Goal: Task Accomplishment & Management: Use online tool/utility

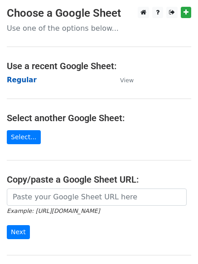
click at [20, 82] on strong "Regular" at bounding box center [22, 80] width 30 height 8
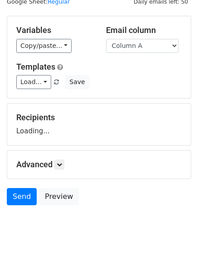
scroll to position [51, 0]
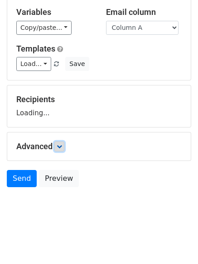
click at [64, 147] on link at bounding box center [59, 147] width 10 height 10
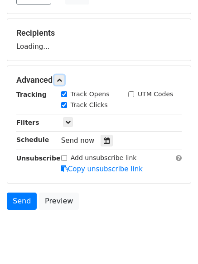
scroll to position [140, 0]
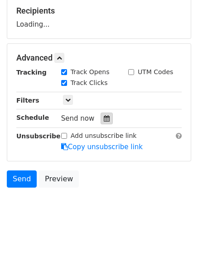
click at [100, 115] on div at bounding box center [106, 119] width 12 height 12
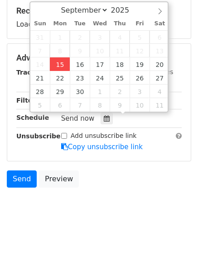
type input "2025-09-15 12:16"
type input "16"
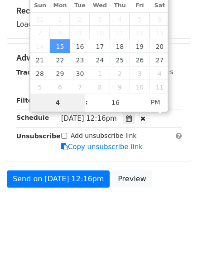
type input "4"
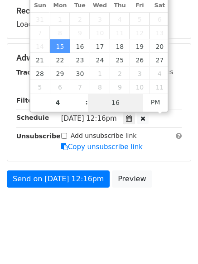
type input "2025-09-15 16:16"
type input "04"
type input "1"
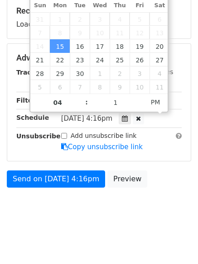
type input "2025-09-15 16:01"
click at [119, 245] on html "New Campaign Daily emails left: 50 Google Sheet: Regular Variables Copy/paste..…" at bounding box center [99, 62] width 198 height 405
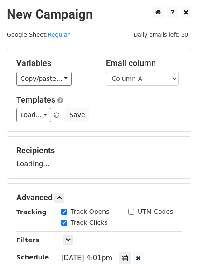
scroll to position [140, 0]
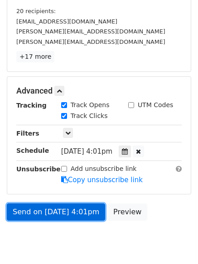
click at [61, 206] on link "Send on Sep 15 at 4:01pm" at bounding box center [56, 212] width 98 height 17
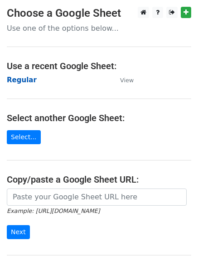
click at [22, 81] on strong "Regular" at bounding box center [22, 80] width 30 height 8
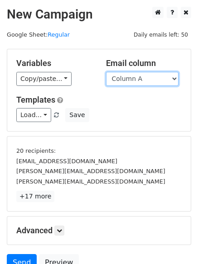
click at [145, 78] on select "Column A Column B Column C Column D Column E Column F" at bounding box center [142, 79] width 72 height 14
select select "Column B"
click at [106, 72] on select "Column A Column B Column C Column D Column E Column F" at bounding box center [142, 79] width 72 height 14
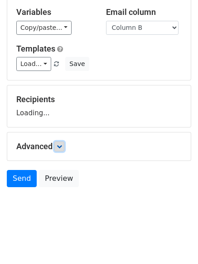
scroll to position [51, 0]
click at [57, 148] on link at bounding box center [59, 147] width 10 height 10
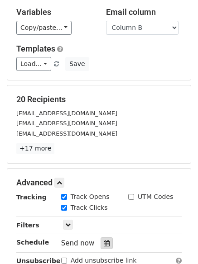
click at [102, 240] on div at bounding box center [106, 244] width 12 height 12
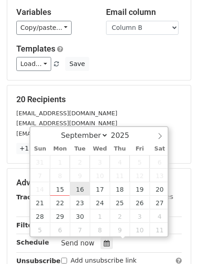
type input "2025-09-16 12:00"
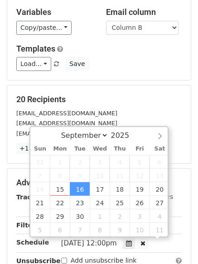
scroll to position [0, 0]
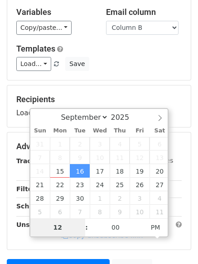
type input "5"
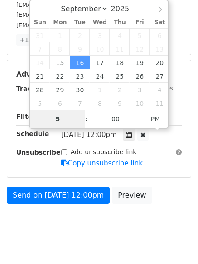
scroll to position [176, 0]
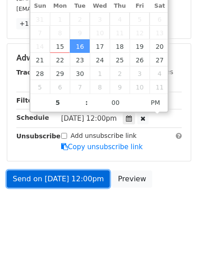
type input "2025-09-16 17:00"
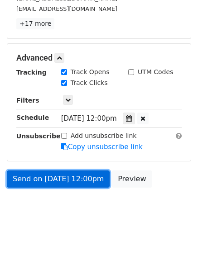
click at [62, 178] on link "Send on Sep 16 at 12:00pm" at bounding box center [58, 179] width 103 height 17
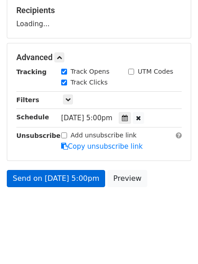
scroll to position [140, 0]
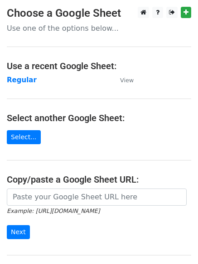
click at [17, 75] on td "Regular" at bounding box center [59, 80] width 104 height 10
click at [18, 80] on strong "Regular" at bounding box center [22, 80] width 30 height 8
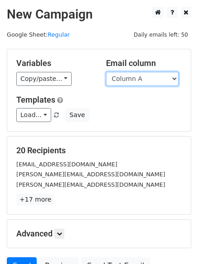
click at [134, 79] on select "Column A Column B Column C Column D Column E Column F" at bounding box center [142, 79] width 72 height 14
select select "Column C"
click at [106, 72] on select "Column A Column B Column C Column D Column E Column F" at bounding box center [142, 79] width 72 height 14
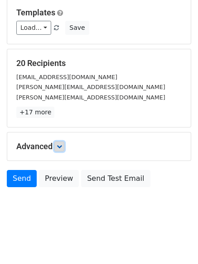
click at [62, 146] on icon at bounding box center [59, 146] width 5 height 5
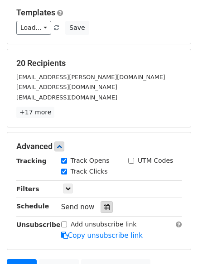
click at [104, 206] on icon at bounding box center [107, 207] width 6 height 6
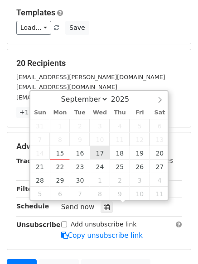
type input "2025-09-17 12:00"
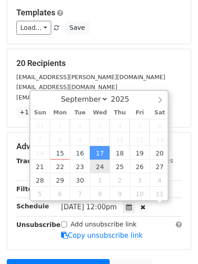
scroll to position [0, 0]
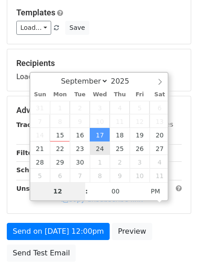
type input "6"
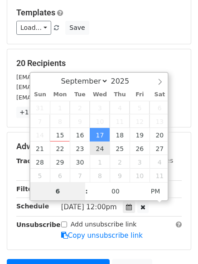
scroll to position [198, 0]
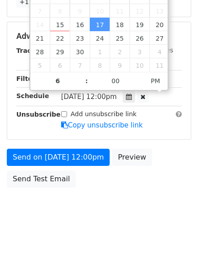
type input "2025-09-17 18:00"
click at [59, 141] on form "Variables Copy/paste... {{Column A}} {{Column B}} {{Column C}} {{Column D}} {{C…" at bounding box center [99, 21] width 184 height 341
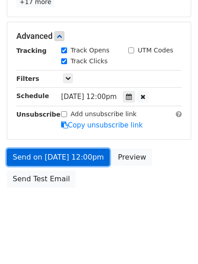
click at [60, 153] on link "Send on Sep 17 at 12:00pm" at bounding box center [58, 157] width 103 height 17
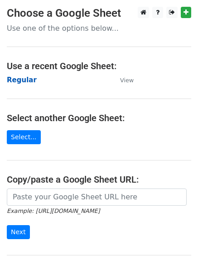
click at [13, 79] on strong "Regular" at bounding box center [22, 80] width 30 height 8
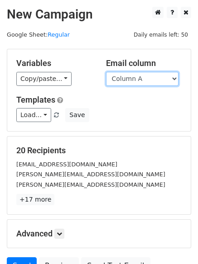
drag, startPoint x: 137, startPoint y: 79, endPoint x: 138, endPoint y: 85, distance: 5.5
click at [137, 79] on select "Column A Column B Column C Column D Column E Column F" at bounding box center [142, 79] width 72 height 14
select select "Column D"
click at [106, 72] on select "Column A Column B Column C Column D Column E Column F" at bounding box center [142, 79] width 72 height 14
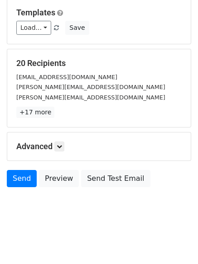
click at [66, 148] on h5 "Advanced" at bounding box center [98, 147] width 165 height 10
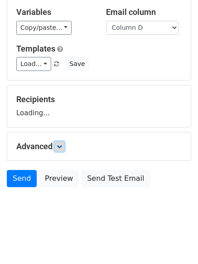
click at [62, 147] on icon at bounding box center [59, 146] width 5 height 5
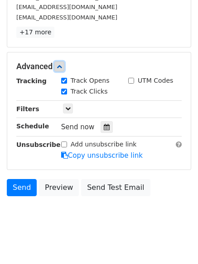
scroll to position [169, 0]
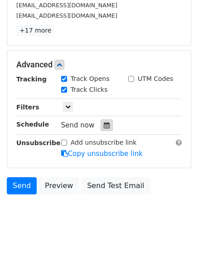
click at [103, 129] on div at bounding box center [106, 125] width 12 height 12
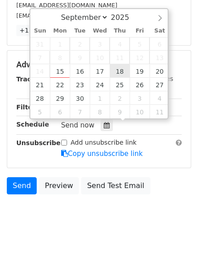
type input "2025-09-18 12:00"
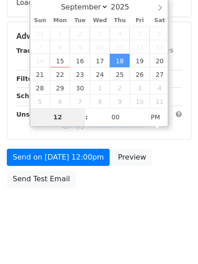
type input "7"
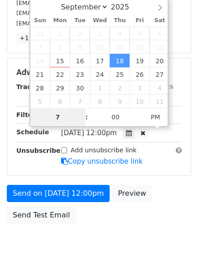
scroll to position [169, 0]
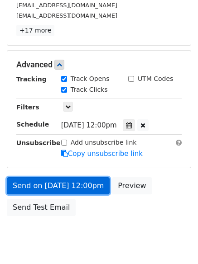
type input "2025-09-18 19:00"
click at [62, 186] on link "Send on Sep 18 at 12:00pm" at bounding box center [58, 185] width 103 height 17
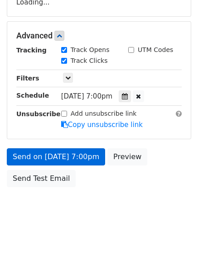
scroll to position [162, 0]
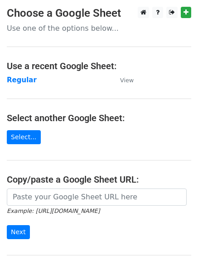
click at [12, 74] on main "Choose a Google Sheet Use one of the options below... Use a recent Google Sheet…" at bounding box center [99, 147] width 198 height 281
click at [12, 79] on strong "Regular" at bounding box center [22, 80] width 30 height 8
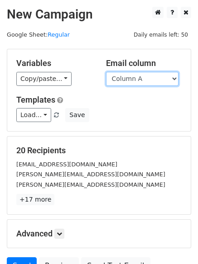
click at [146, 84] on select "Column A Column B Column C Column D Column E Column F" at bounding box center [142, 79] width 72 height 14
select select "Column E"
click at [106, 72] on select "Column A Column B Column C Column D Column E Column F" at bounding box center [142, 79] width 72 height 14
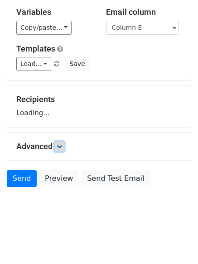
click at [61, 146] on icon at bounding box center [59, 146] width 5 height 5
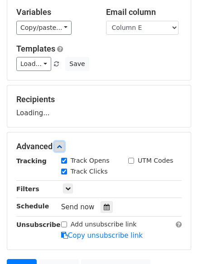
scroll to position [140, 0]
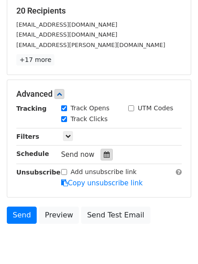
click at [104, 155] on icon at bounding box center [107, 155] width 6 height 6
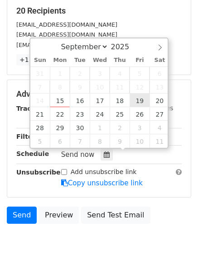
type input "[DATE] 12:00"
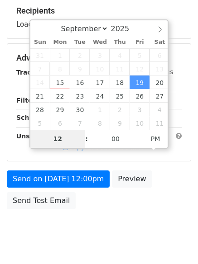
type input "8"
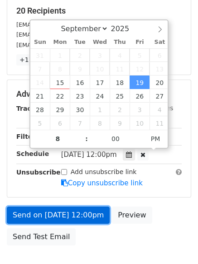
type input "[DATE] 20:00"
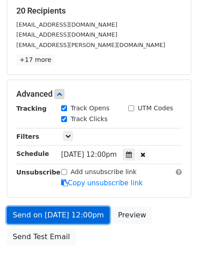
click at [59, 210] on link "Send on [DATE] 12:00pm" at bounding box center [58, 215] width 103 height 17
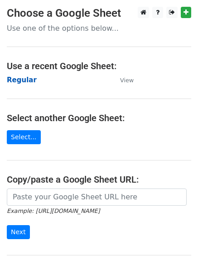
click at [15, 80] on strong "Regular" at bounding box center [22, 80] width 30 height 8
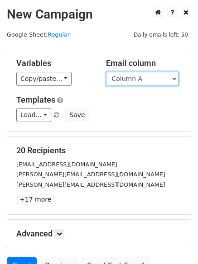
drag, startPoint x: 0, startPoint y: 0, endPoint x: 140, endPoint y: 78, distance: 160.7
click at [140, 78] on select "Column A Column B Column C Column D Column E Column F" at bounding box center [142, 79] width 72 height 14
select select "Column F"
click at [106, 72] on select "Column A Column B Column C Column D Column E Column F" at bounding box center [142, 79] width 72 height 14
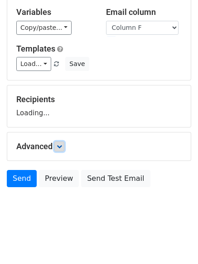
scroll to position [51, 0]
click at [62, 144] on icon at bounding box center [59, 146] width 5 height 5
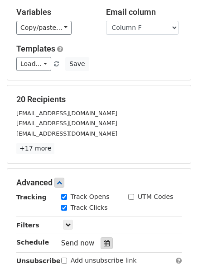
click at [104, 244] on icon at bounding box center [107, 243] width 6 height 6
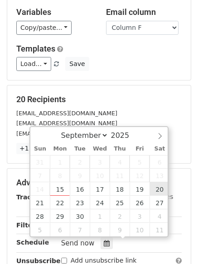
type input "[DATE] 12:00"
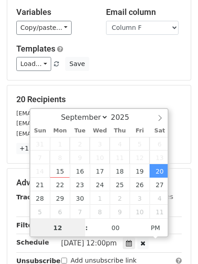
scroll to position [0, 0]
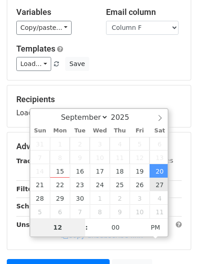
type input "9"
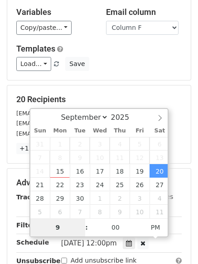
scroll to position [198, 0]
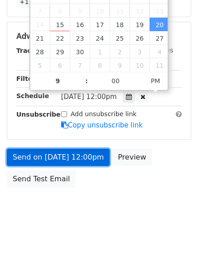
type input "[DATE] 21:00"
click at [57, 155] on link "Send on [DATE] 12:00pm" at bounding box center [58, 157] width 103 height 17
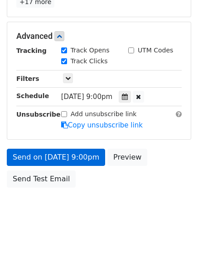
scroll to position [162, 0]
